Goal: Transaction & Acquisition: Purchase product/service

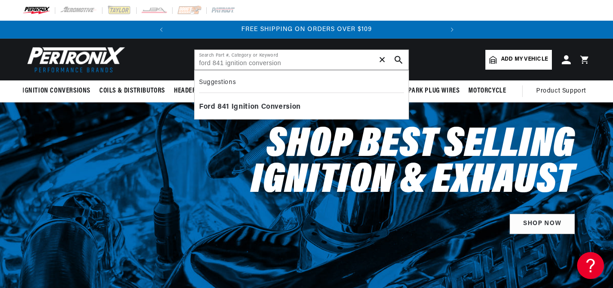
scroll to position [0, 286]
type input "ford 841 ignition conversion"
click at [316, 107] on div "Ford 841 Ignition Conversion" at bounding box center [301, 107] width 205 height 15
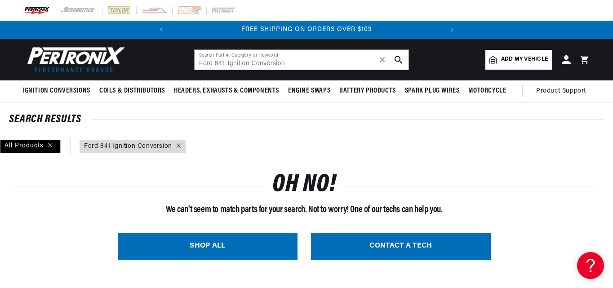
scroll to position [0, 286]
click at [113, 146] on link "query : Ford 841 Ignition Conversion" at bounding box center [128, 146] width 88 height 10
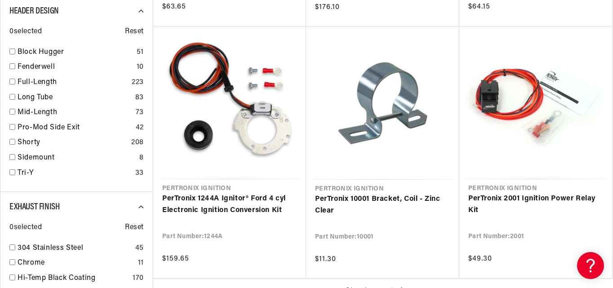
scroll to position [0, 272]
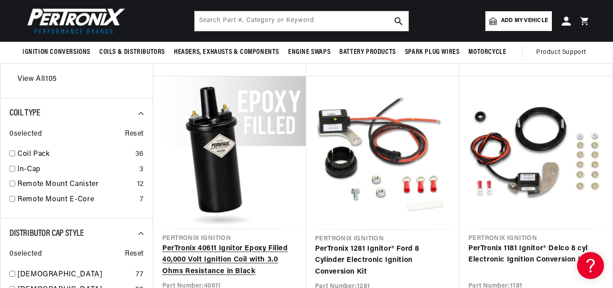
scroll to position [225, 0]
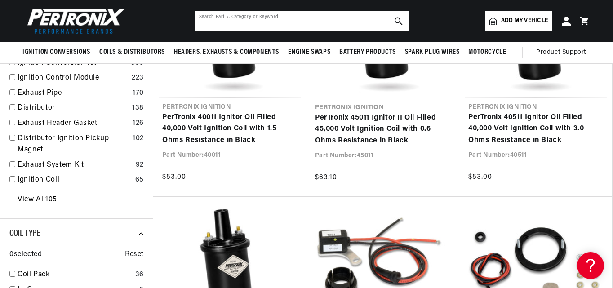
click at [222, 18] on input "text" at bounding box center [302, 21] width 214 height 20
click at [398, 18] on use "search button" at bounding box center [398, 21] width 8 height 8
type input "ford 860"
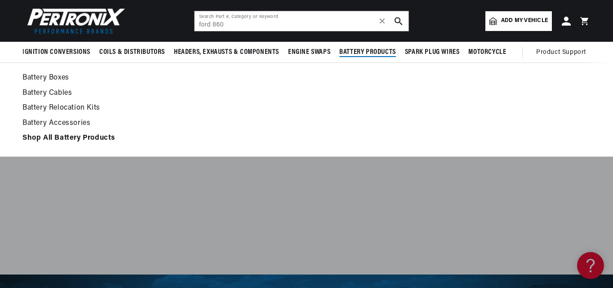
scroll to position [0, 272]
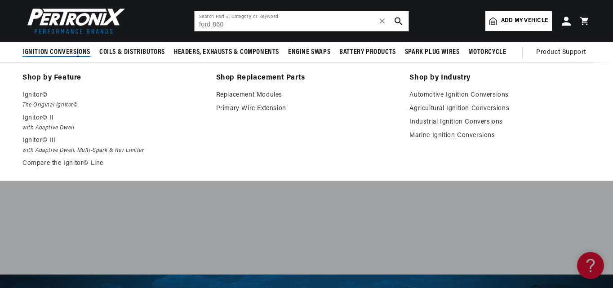
click at [76, 52] on span "Ignition Conversions" at bounding box center [56, 52] width 68 height 9
click at [61, 55] on span "Ignition Conversions" at bounding box center [56, 52] width 68 height 9
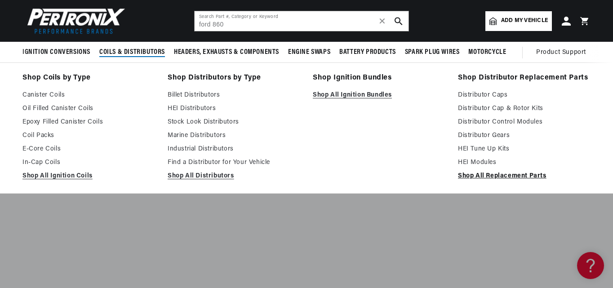
click at [481, 175] on link "Shop All Replacement Parts" at bounding box center [524, 176] width 133 height 11
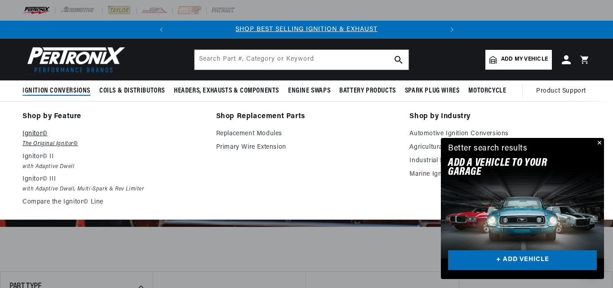
click at [39, 132] on p "Ignitor©" at bounding box center [112, 133] width 181 height 11
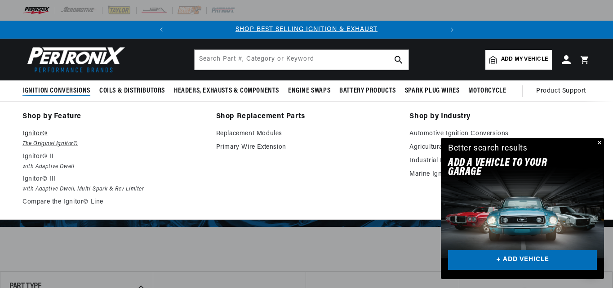
click at [37, 131] on p "Ignitor©" at bounding box center [112, 133] width 181 height 11
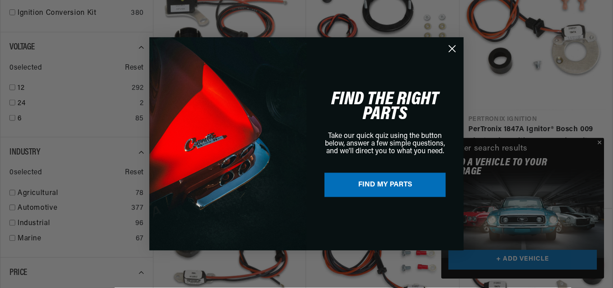
scroll to position [0, 272]
click at [451, 46] on circle "Close dialog" at bounding box center [452, 48] width 15 height 15
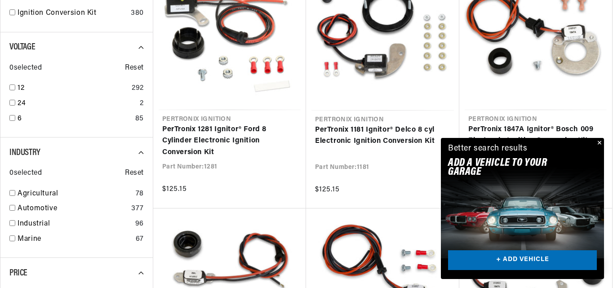
click at [597, 141] on button "Close" at bounding box center [598, 143] width 11 height 11
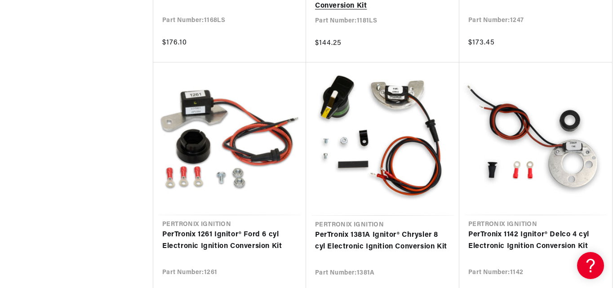
scroll to position [988, 0]
